Goal: Task Accomplishment & Management: Use online tool/utility

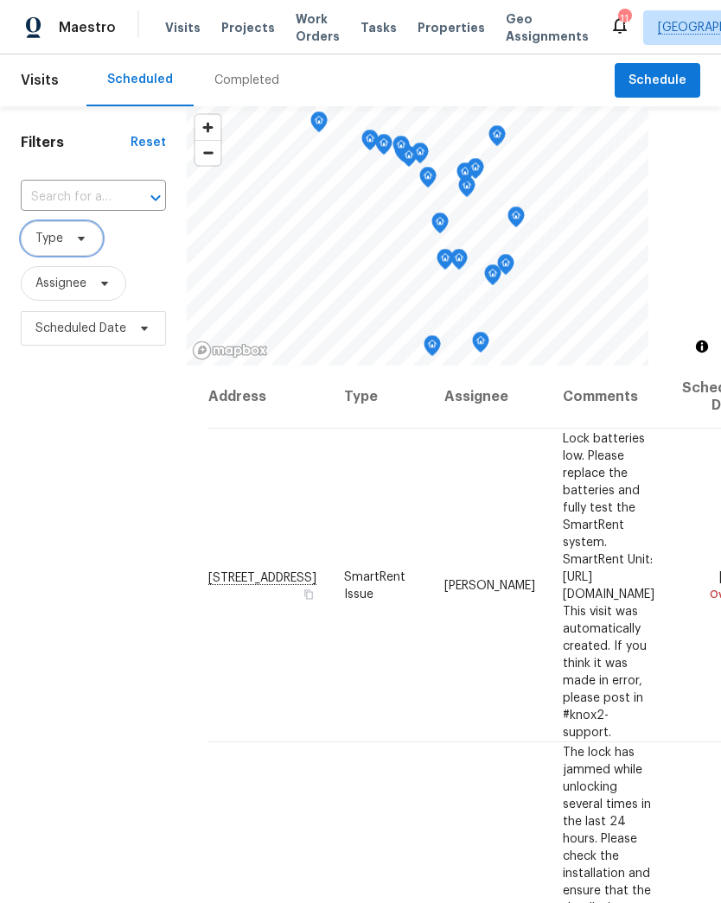
click at [74, 242] on icon at bounding box center [81, 239] width 14 height 14
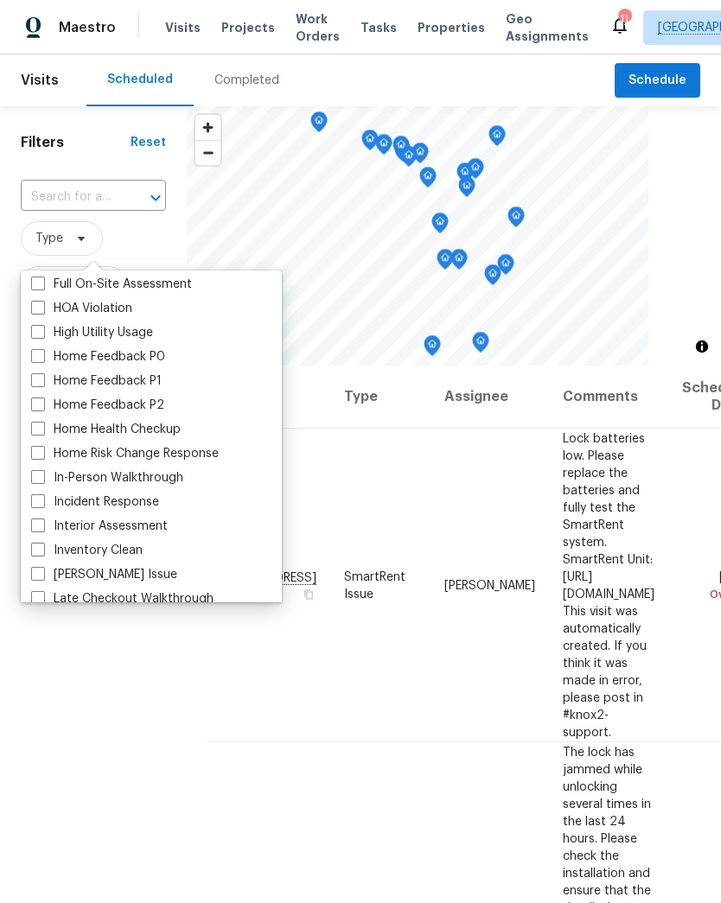
scroll to position [502, 0]
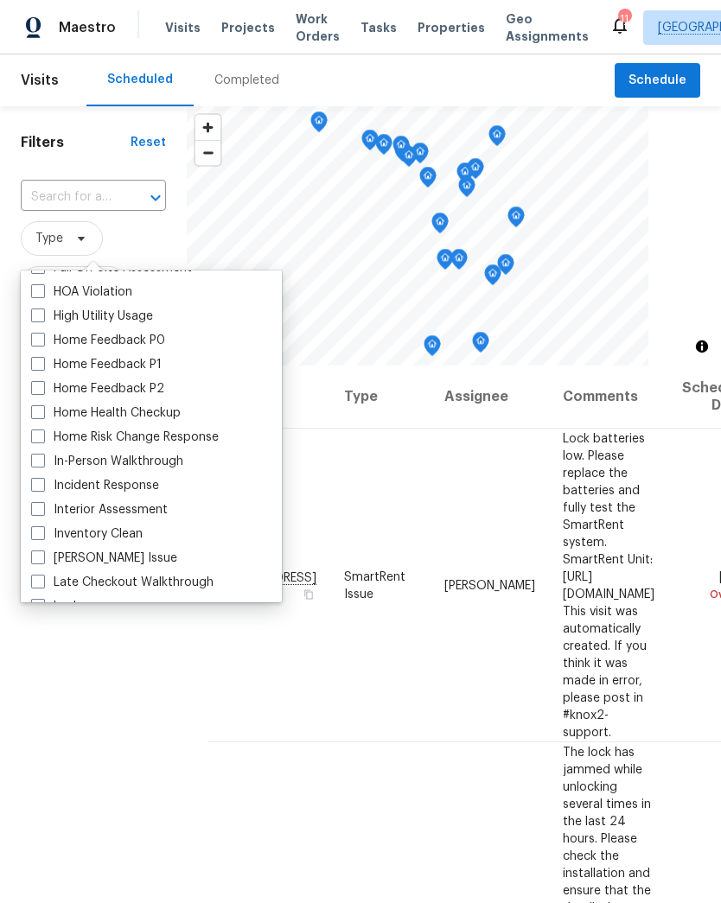
click at [37, 466] on span at bounding box center [38, 461] width 14 height 14
click at [37, 464] on input "In-Person Walkthrough" at bounding box center [36, 458] width 11 height 11
checkbox input "true"
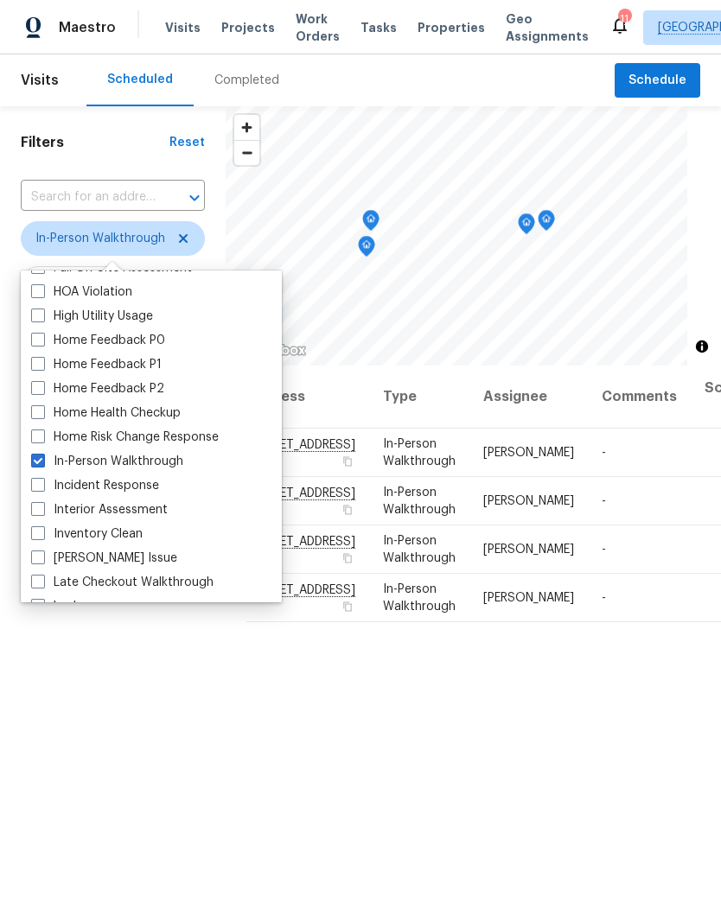
click at [113, 698] on div "Filters Reset ​ In-Person Walkthrough Assignee Scheduled Date" at bounding box center [113, 597] width 226 height 982
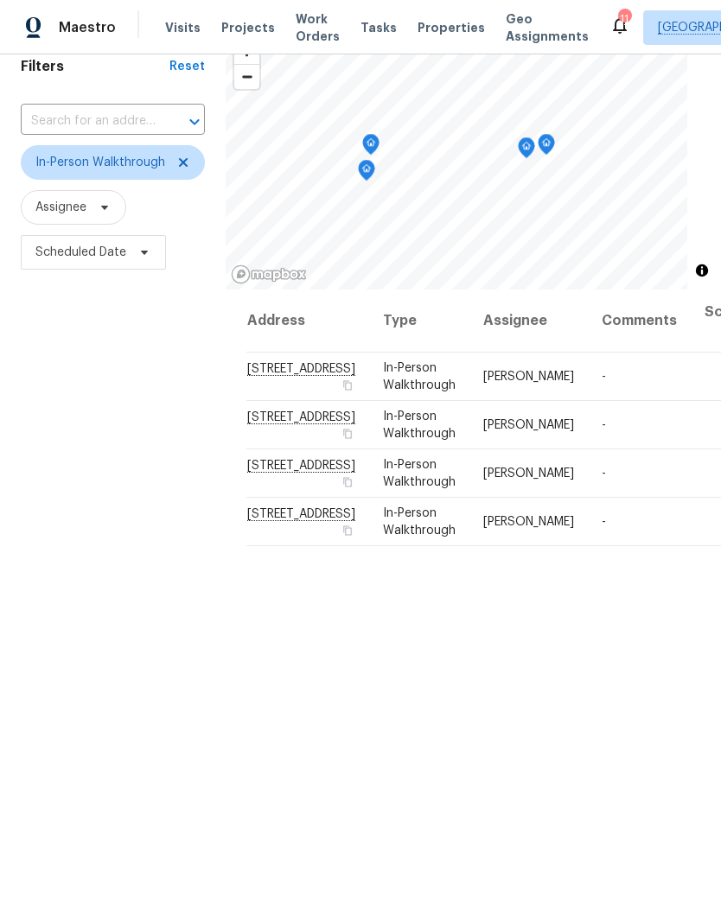
scroll to position [77, 0]
click at [0, 0] on span at bounding box center [0, 0] width 0 height 0
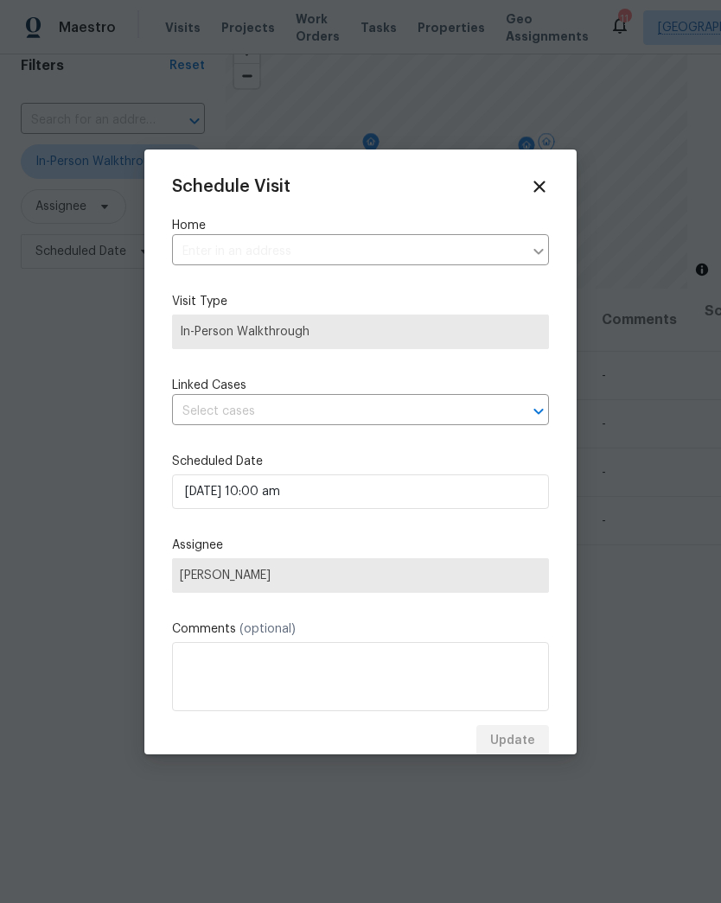
type input "[STREET_ADDRESS]"
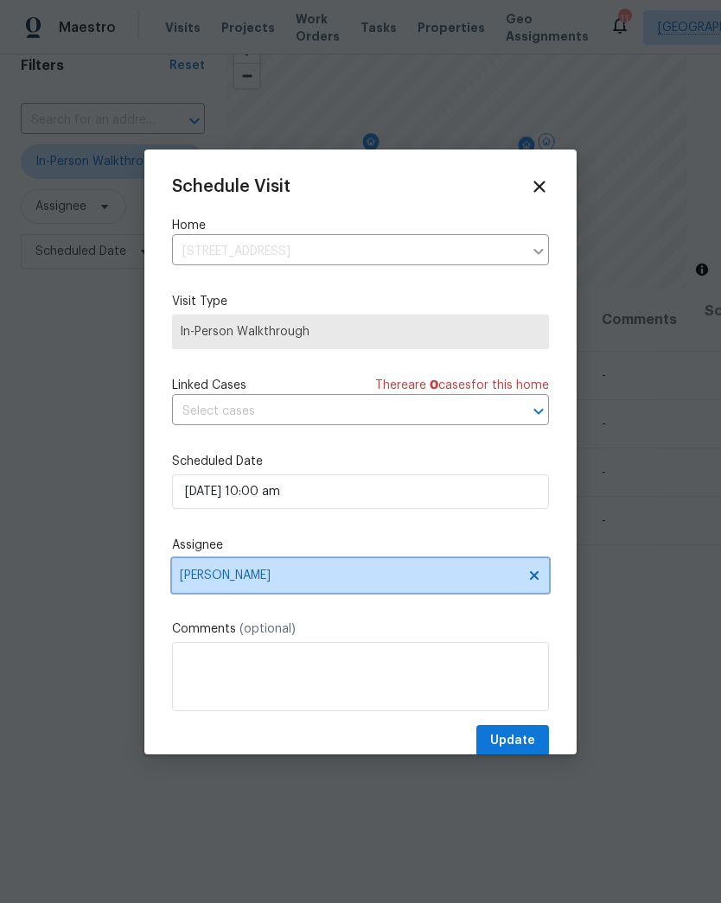
click at [234, 582] on span "[PERSON_NAME]" at bounding box center [349, 576] width 339 height 14
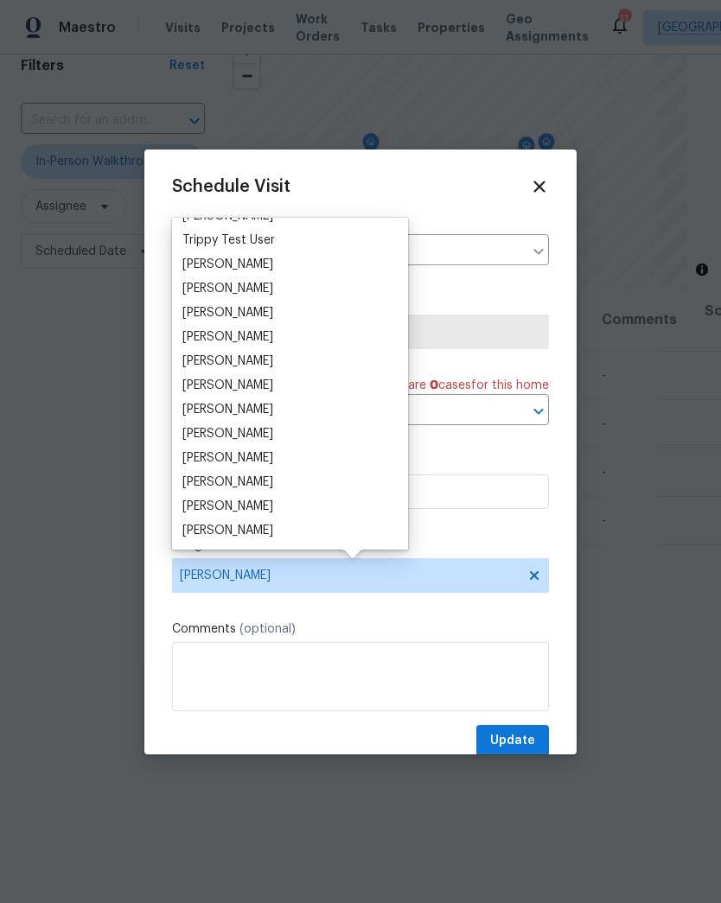
scroll to position [1566, 0]
click at [273, 511] on div "[PERSON_NAME]" at bounding box center [227, 506] width 91 height 17
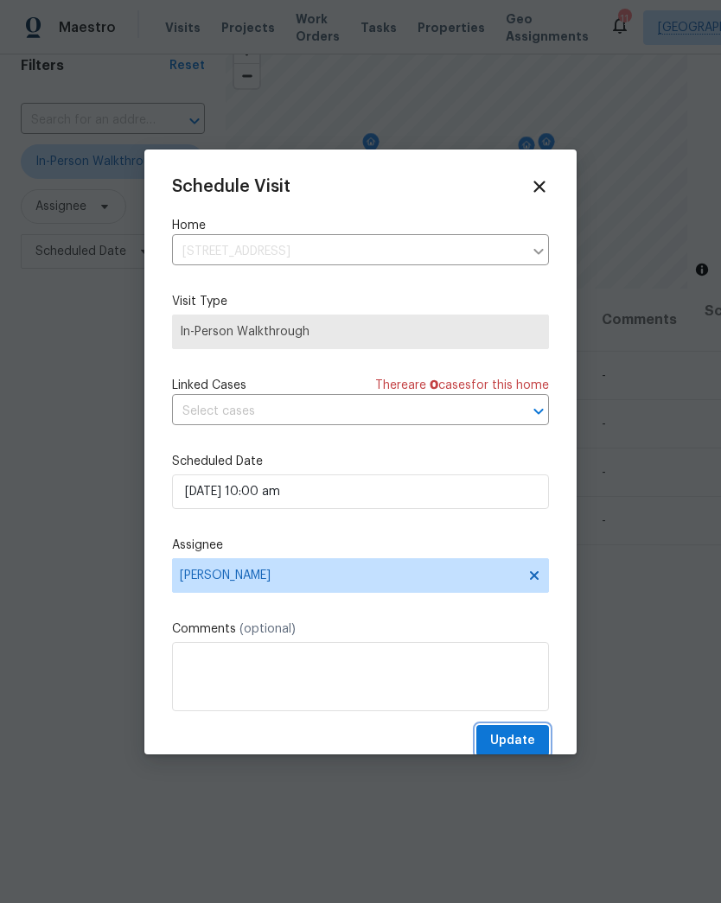
click at [520, 747] on span "Update" at bounding box center [512, 741] width 45 height 22
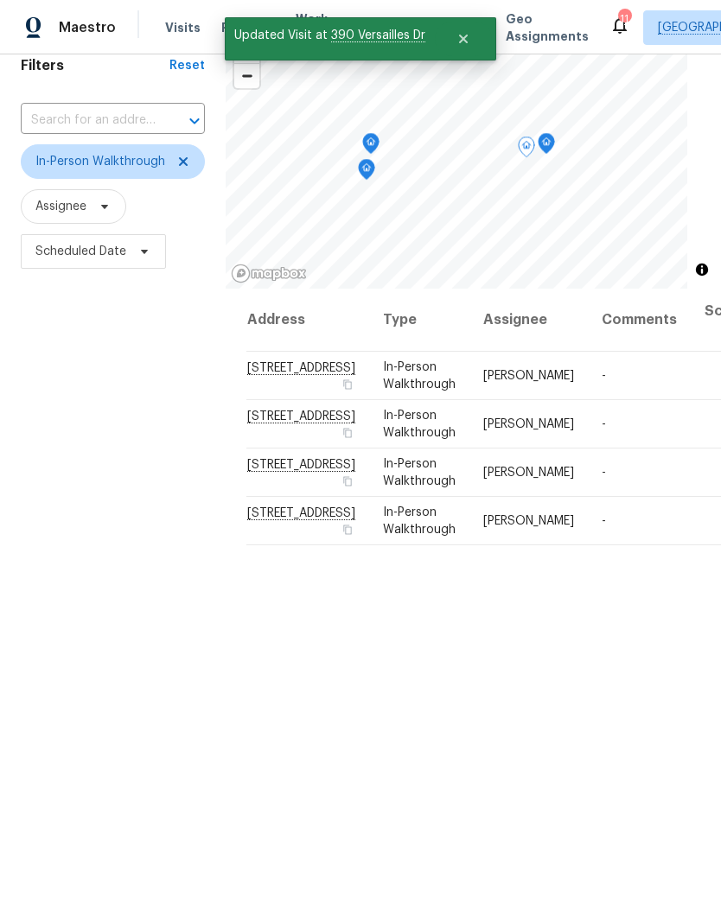
click at [698, 545] on td "Fri, Sep 26 8:00 am" at bounding box center [735, 521] width 88 height 48
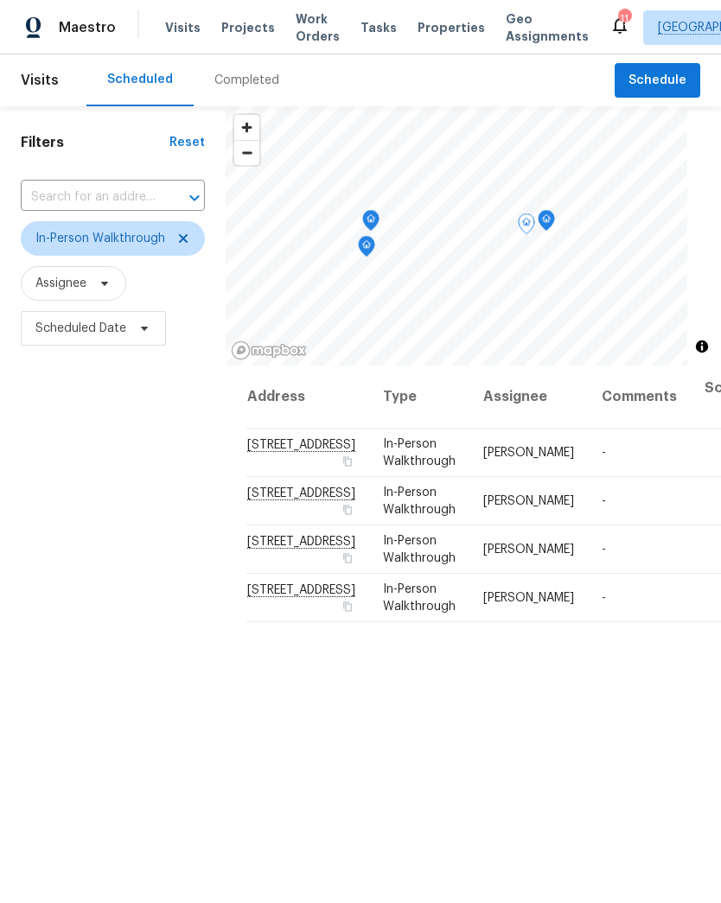
click at [0, 0] on icon at bounding box center [0, 0] width 0 height 0
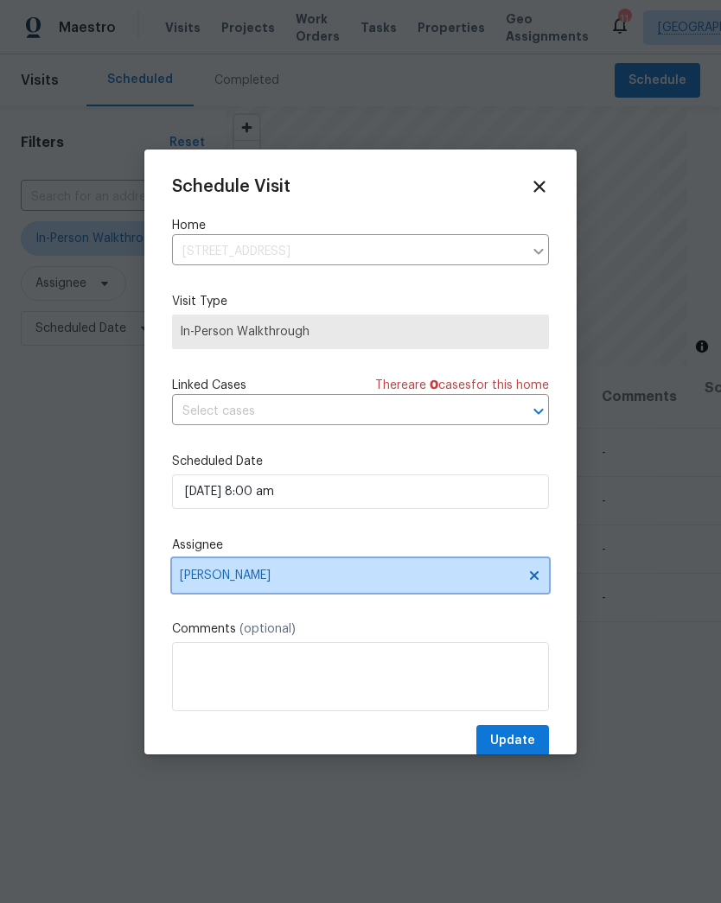
click at [215, 581] on span "[PERSON_NAME]" at bounding box center [349, 576] width 339 height 14
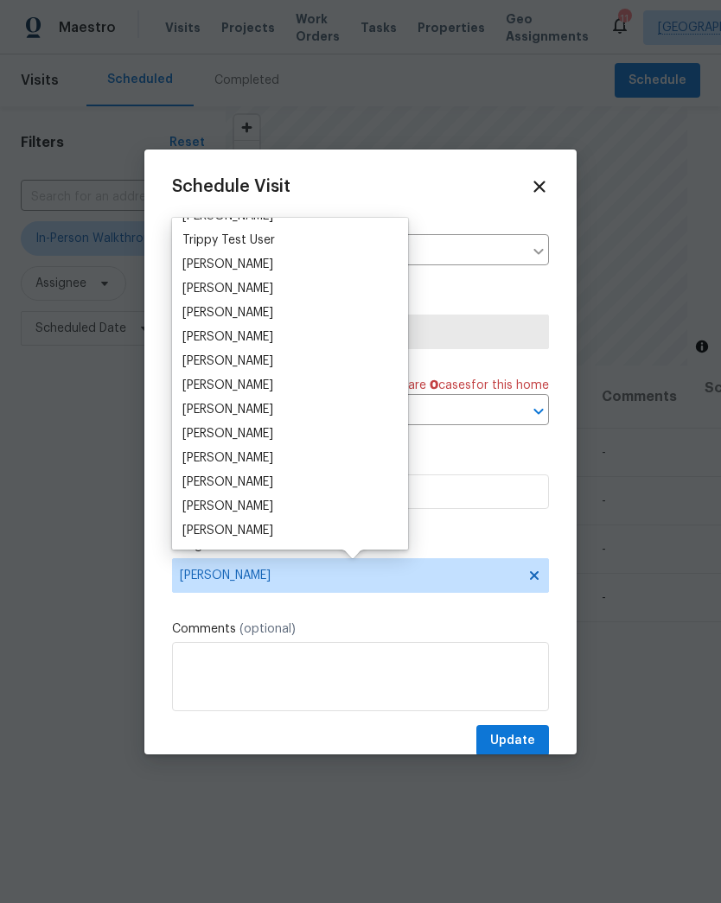
scroll to position [1566, 0]
click at [253, 513] on div "[PERSON_NAME]" at bounding box center [227, 506] width 91 height 17
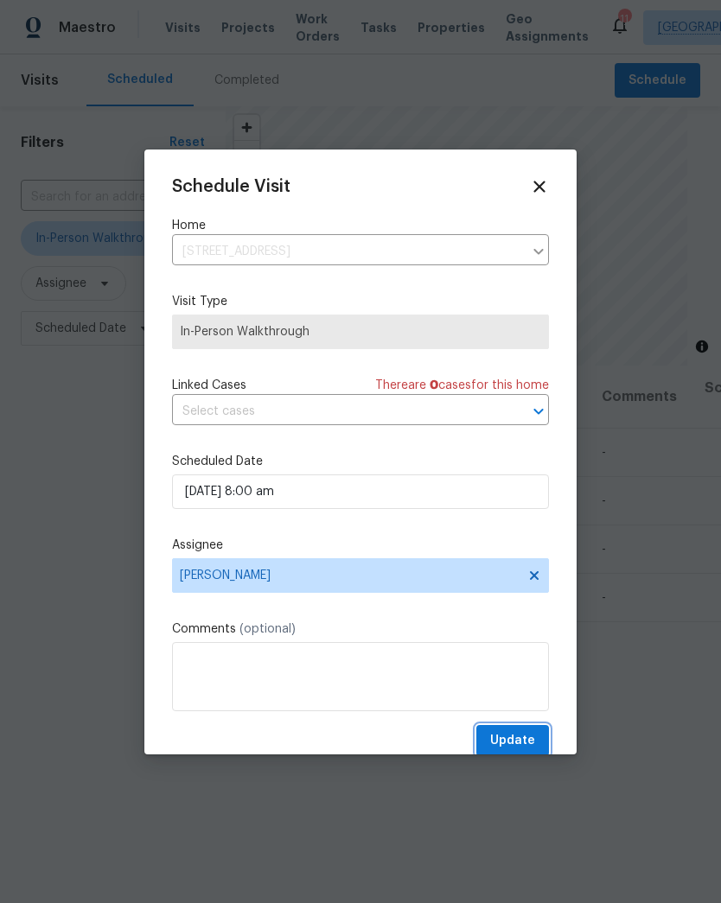
click at [520, 743] on span "Update" at bounding box center [512, 741] width 45 height 22
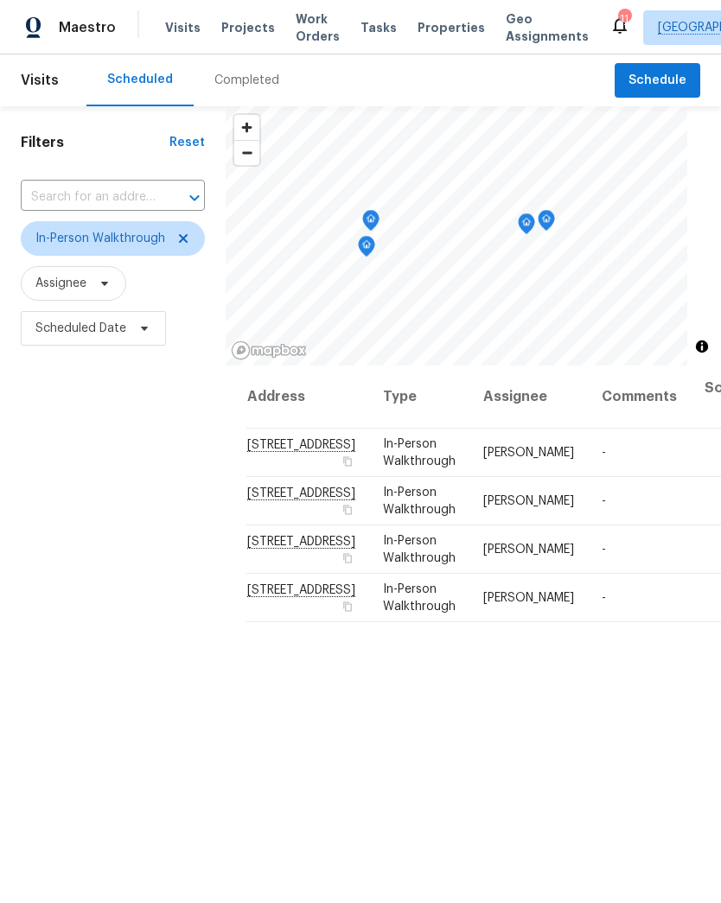
scroll to position [0, 0]
click at [73, 238] on span "In-Person Walkthrough" at bounding box center [100, 238] width 130 height 17
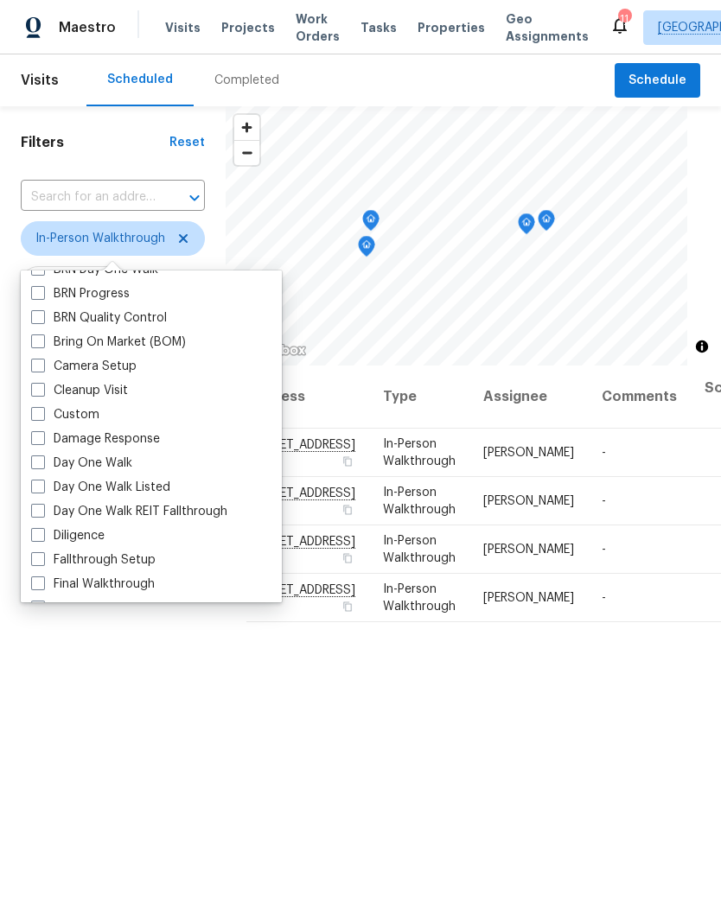
scroll to position [163, 0]
click at [37, 527] on span at bounding box center [38, 534] width 14 height 14
click at [37, 527] on input "Diligence" at bounding box center [36, 531] width 11 height 11
checkbox input "true"
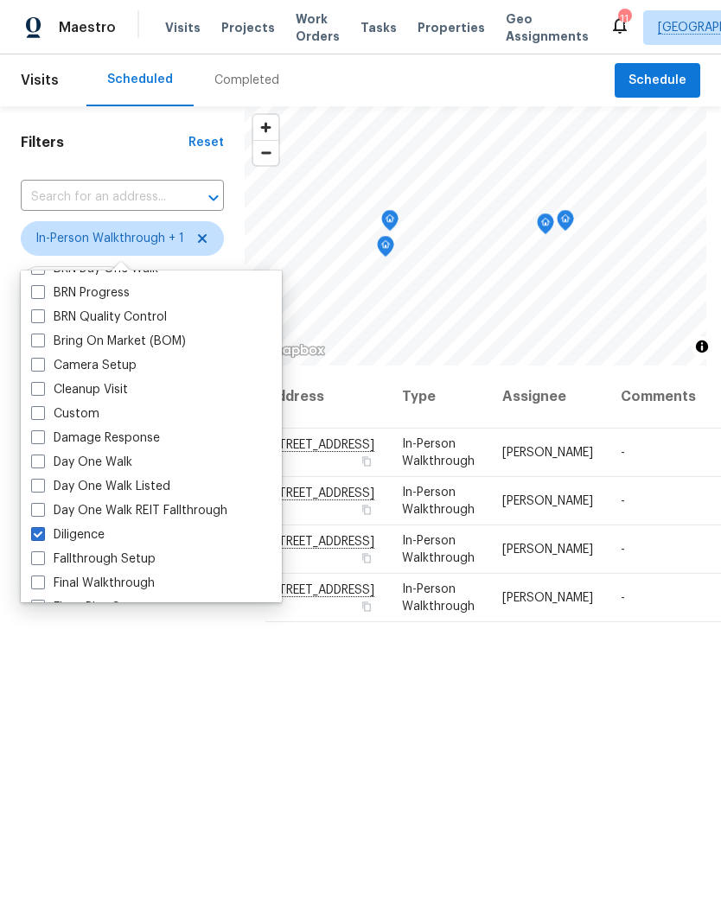
click at [150, 712] on div "Filters Reset ​ In-Person Walkthrough + 1 Assignee Scheduled Date" at bounding box center [122, 597] width 245 height 982
